Goal: Transaction & Acquisition: Subscribe to service/newsletter

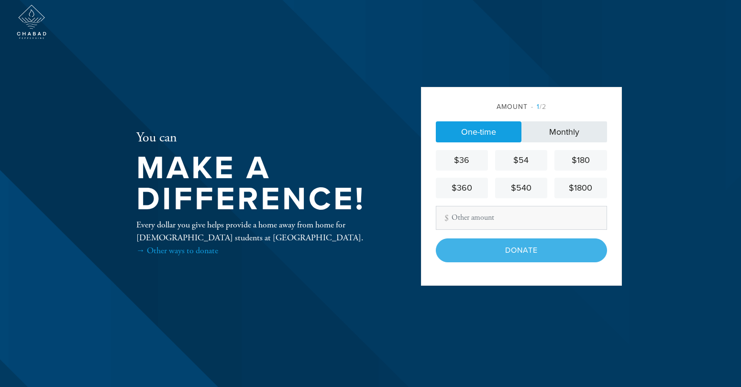
click at [573, 132] on link "Monthly" at bounding box center [564, 131] width 86 height 21
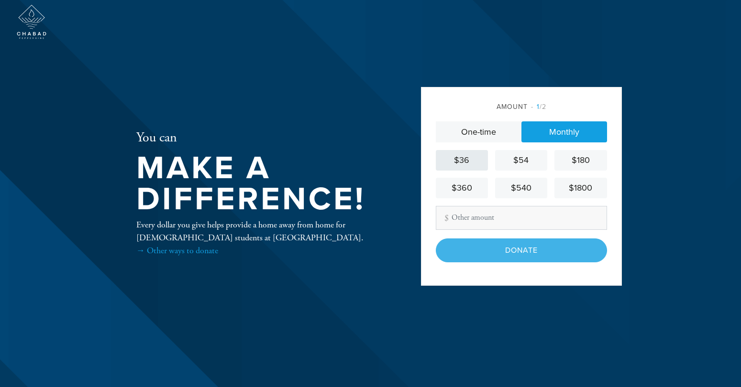
click at [467, 157] on div "$36" at bounding box center [462, 160] width 44 height 13
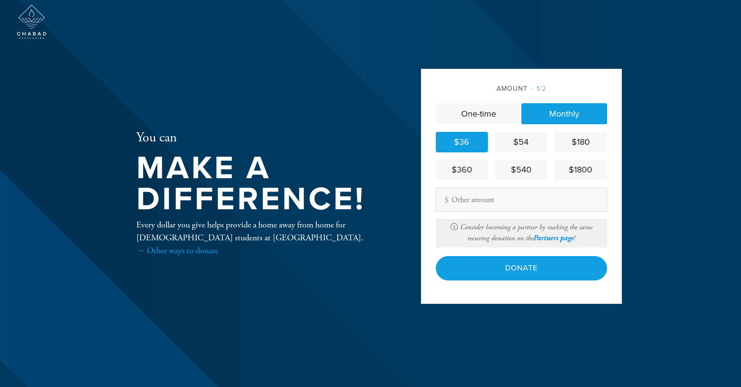
click at [559, 240] on link "Partners page" at bounding box center [553, 238] width 40 height 9
click at [561, 238] on link "Partners page" at bounding box center [553, 238] width 40 height 9
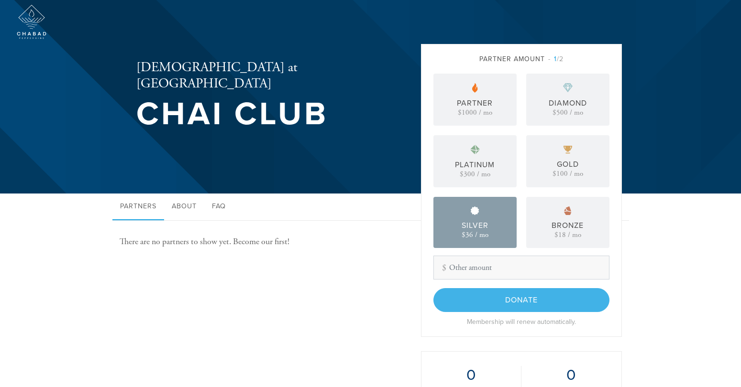
click at [469, 225] on div "Silver" at bounding box center [475, 225] width 27 height 11
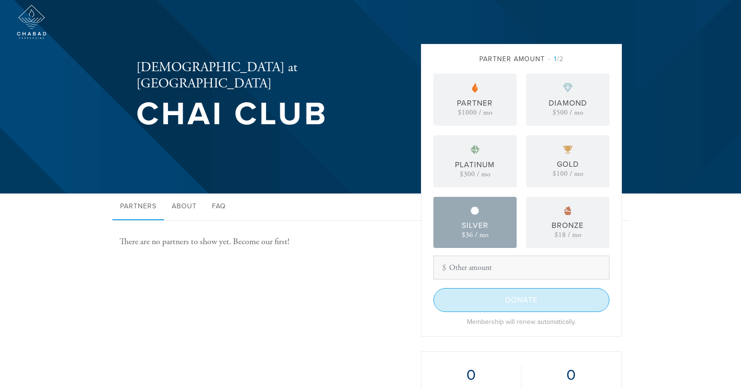
click at [498, 302] on input "Donate" at bounding box center [521, 300] width 176 height 24
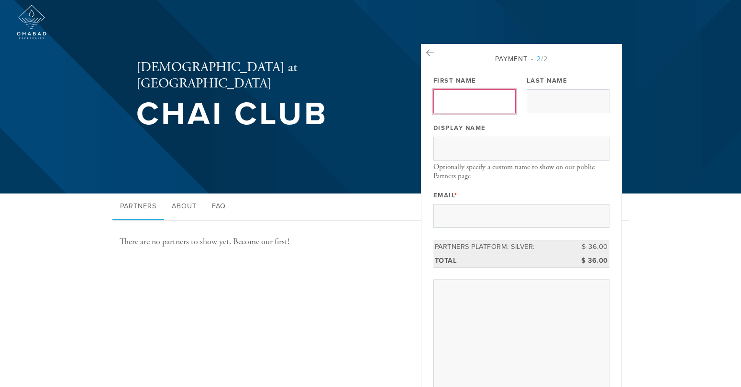
click at [473, 101] on input "First Name" at bounding box center [474, 101] width 83 height 24
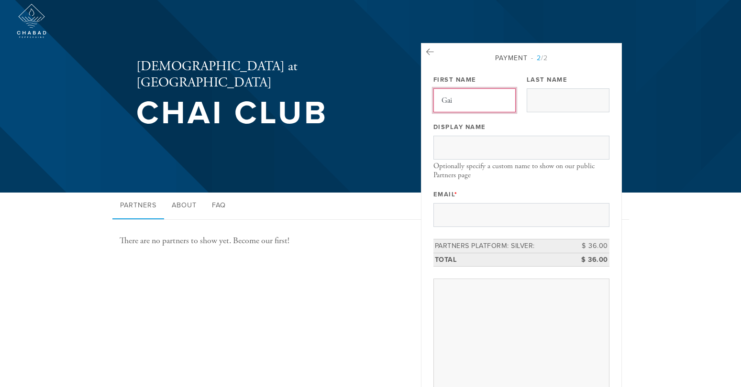
click at [456, 99] on input "Gai" at bounding box center [474, 100] width 83 height 24
type input "Gail and Andrew"
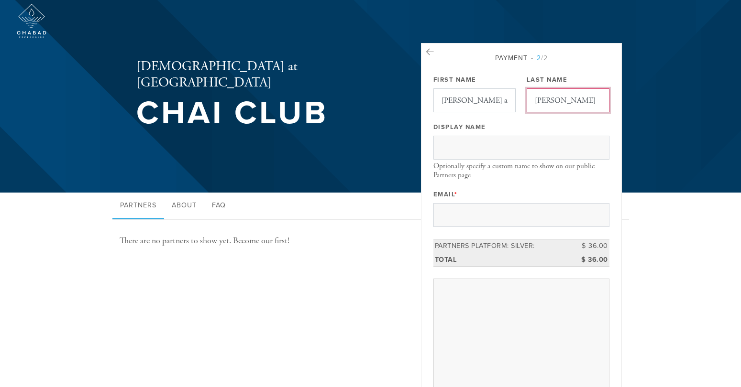
type input "Miller"
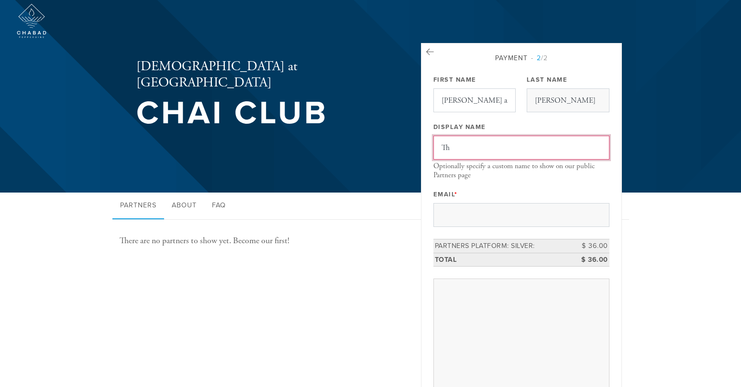
type input "T"
type input "Millers"
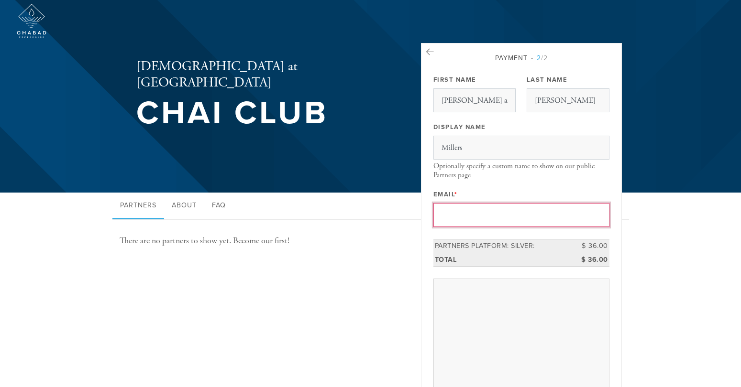
click at [462, 219] on input "Email *" at bounding box center [521, 215] width 176 height 24
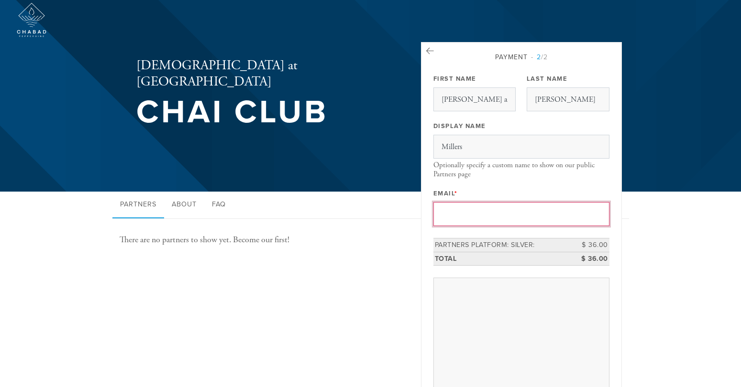
scroll to position [0, 0]
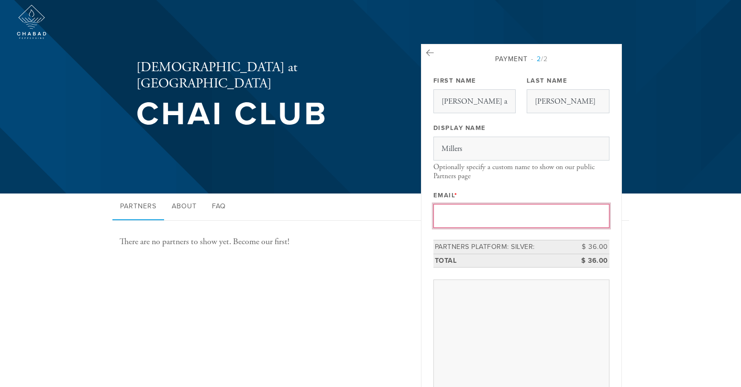
click at [485, 220] on input "Email *" at bounding box center [521, 216] width 176 height 24
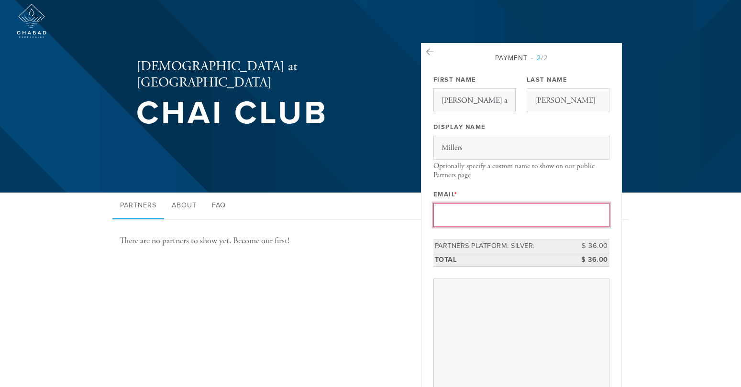
scroll to position [0, 0]
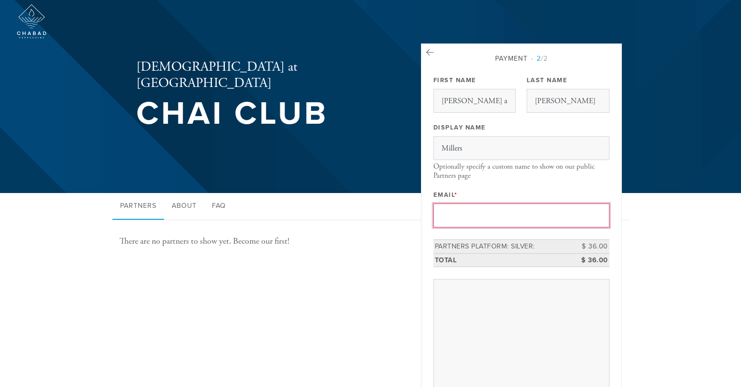
click at [484, 218] on input "Email *" at bounding box center [521, 216] width 176 height 24
type input "anm32@earthlink.net"
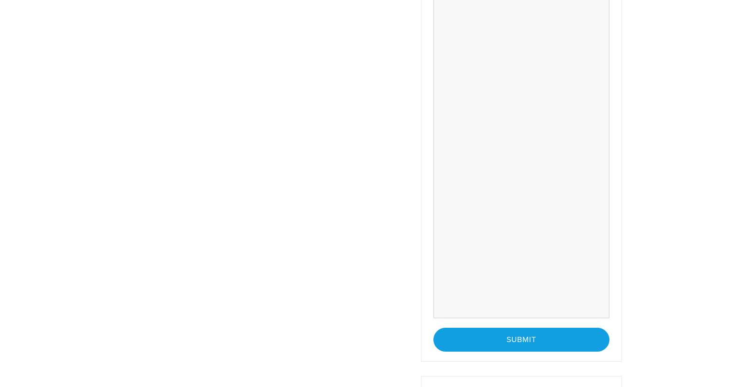
scroll to position [309, 0]
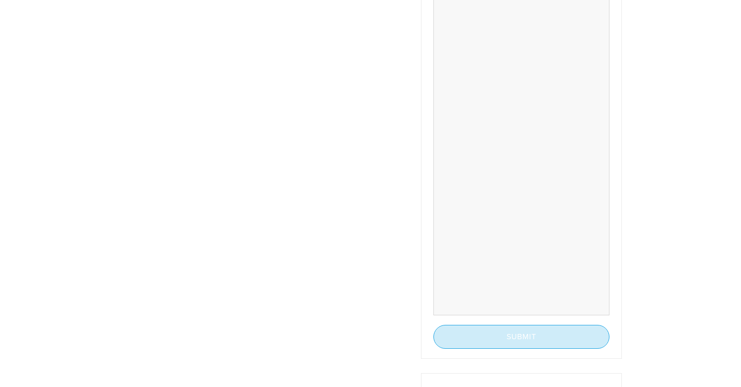
click at [530, 334] on input "Submit" at bounding box center [521, 337] width 176 height 24
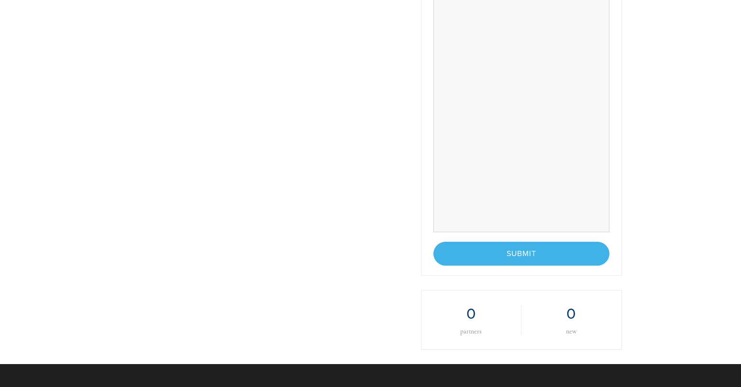
scroll to position [395, 0]
